Goal: Task Accomplishment & Management: Manage account settings

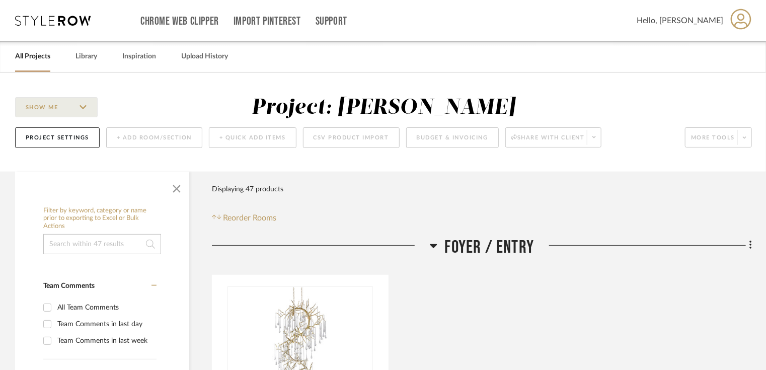
click at [32, 52] on link "All Projects" at bounding box center [32, 57] width 35 height 14
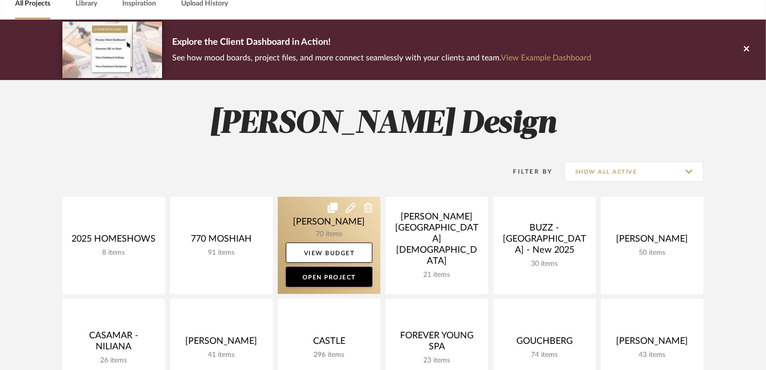
click at [326, 225] on link at bounding box center [329, 245] width 103 height 97
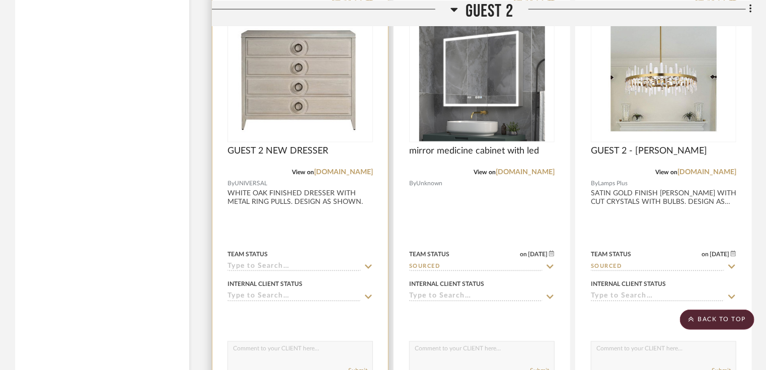
scroll to position [8307, 0]
click at [0, 0] on img at bounding box center [0, 0] width 0 height 0
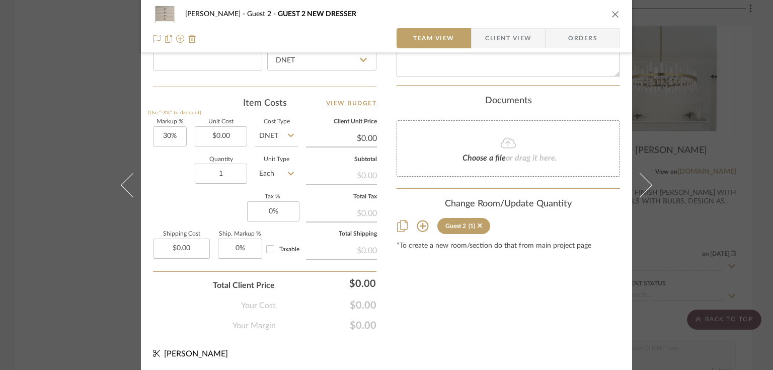
scroll to position [566, 0]
click at [501, 36] on span "Client View" at bounding box center [508, 38] width 46 height 20
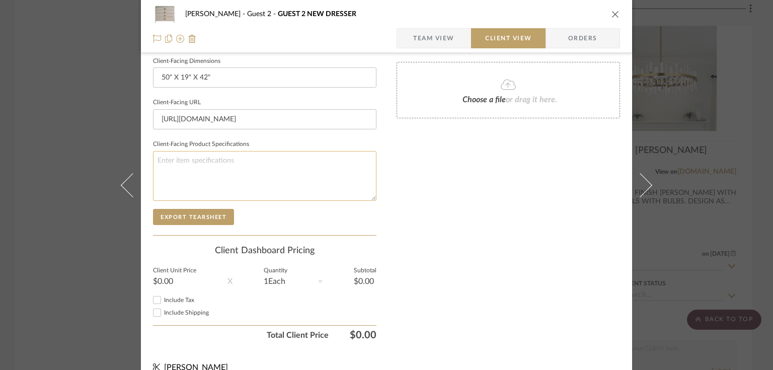
scroll to position [443, 0]
click at [254, 123] on input "[URL][DOMAIN_NAME]" at bounding box center [264, 120] width 223 height 20
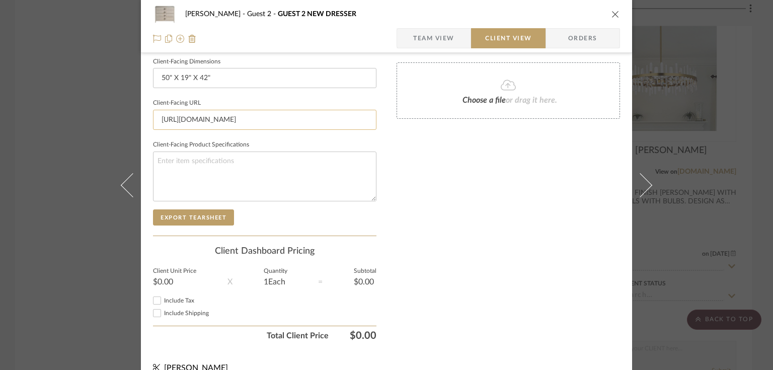
click at [254, 123] on input "[URL][DOMAIN_NAME]" at bounding box center [264, 120] width 223 height 20
